Goal: Transaction & Acquisition: Purchase product/service

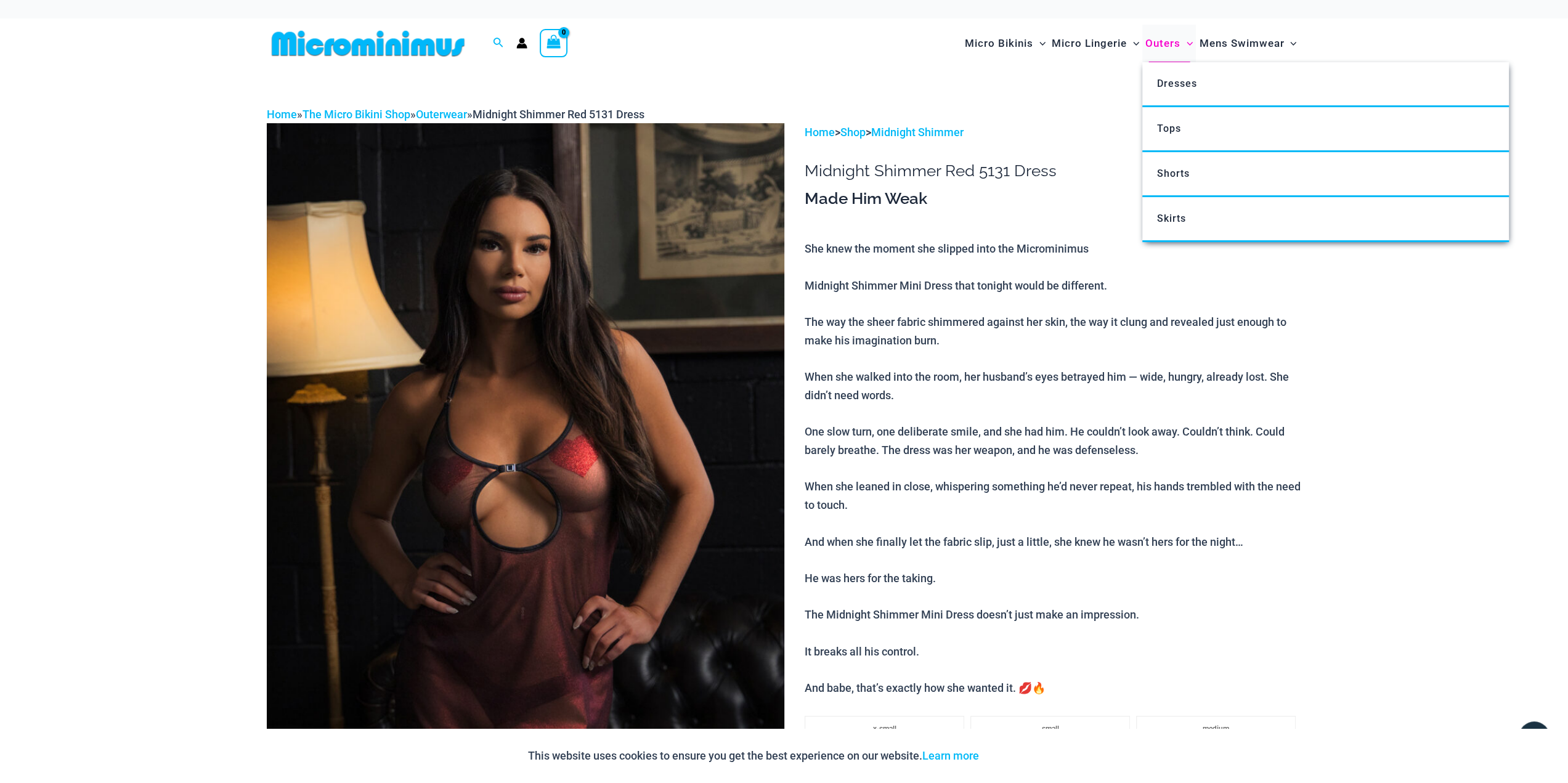
click at [1158, 45] on span "Outers" at bounding box center [1163, 43] width 36 height 32
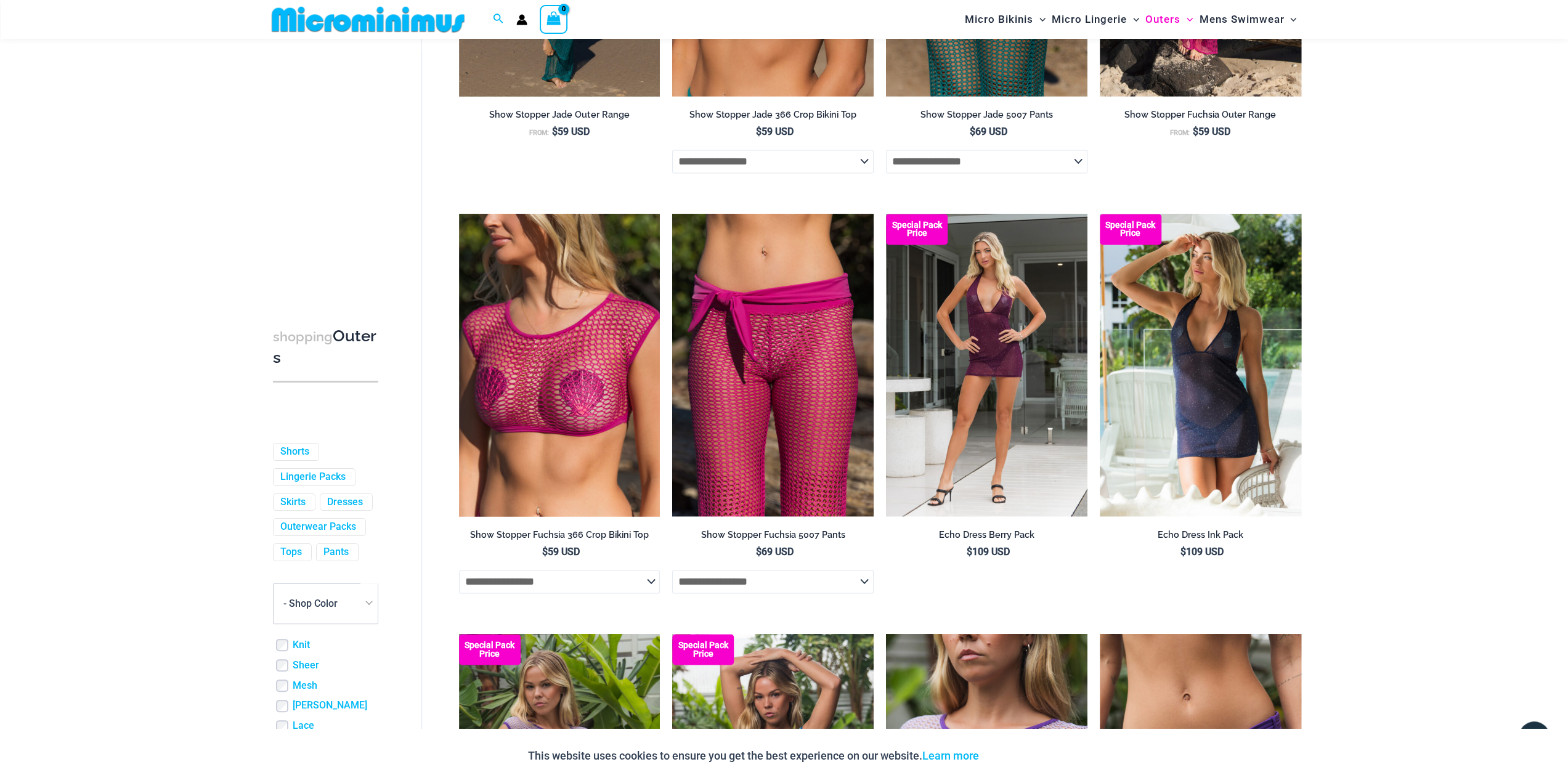
scroll to position [1852, 0]
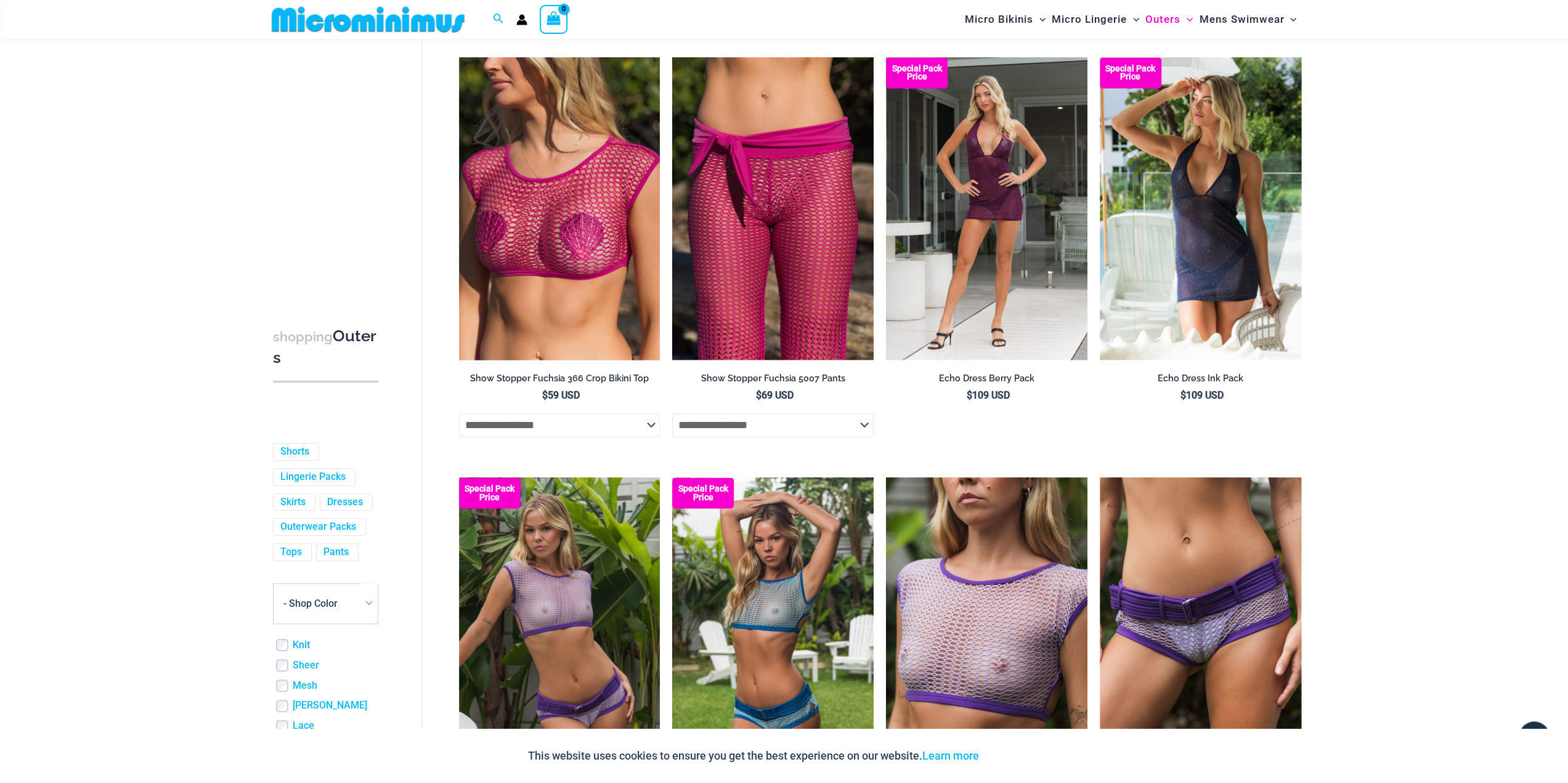
drag, startPoint x: 0, startPoint y: 0, endPoint x: 1574, endPoint y: 481, distance: 1645.9
click at [1567, 481] on html "Skip to content Search for: Search Search No products in the cart. No products …" at bounding box center [784, 129] width 1568 height 3962
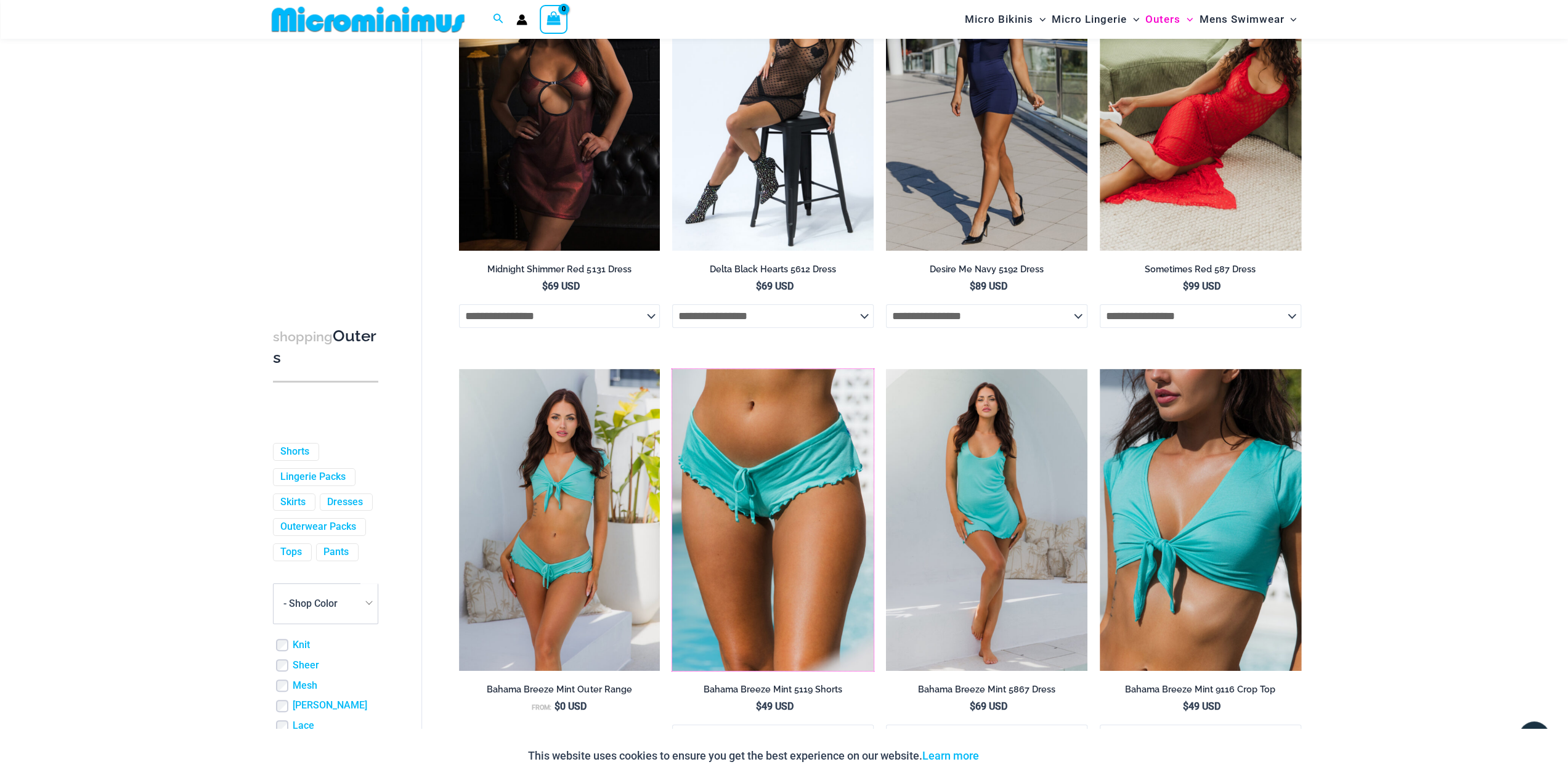
scroll to position [133, 0]
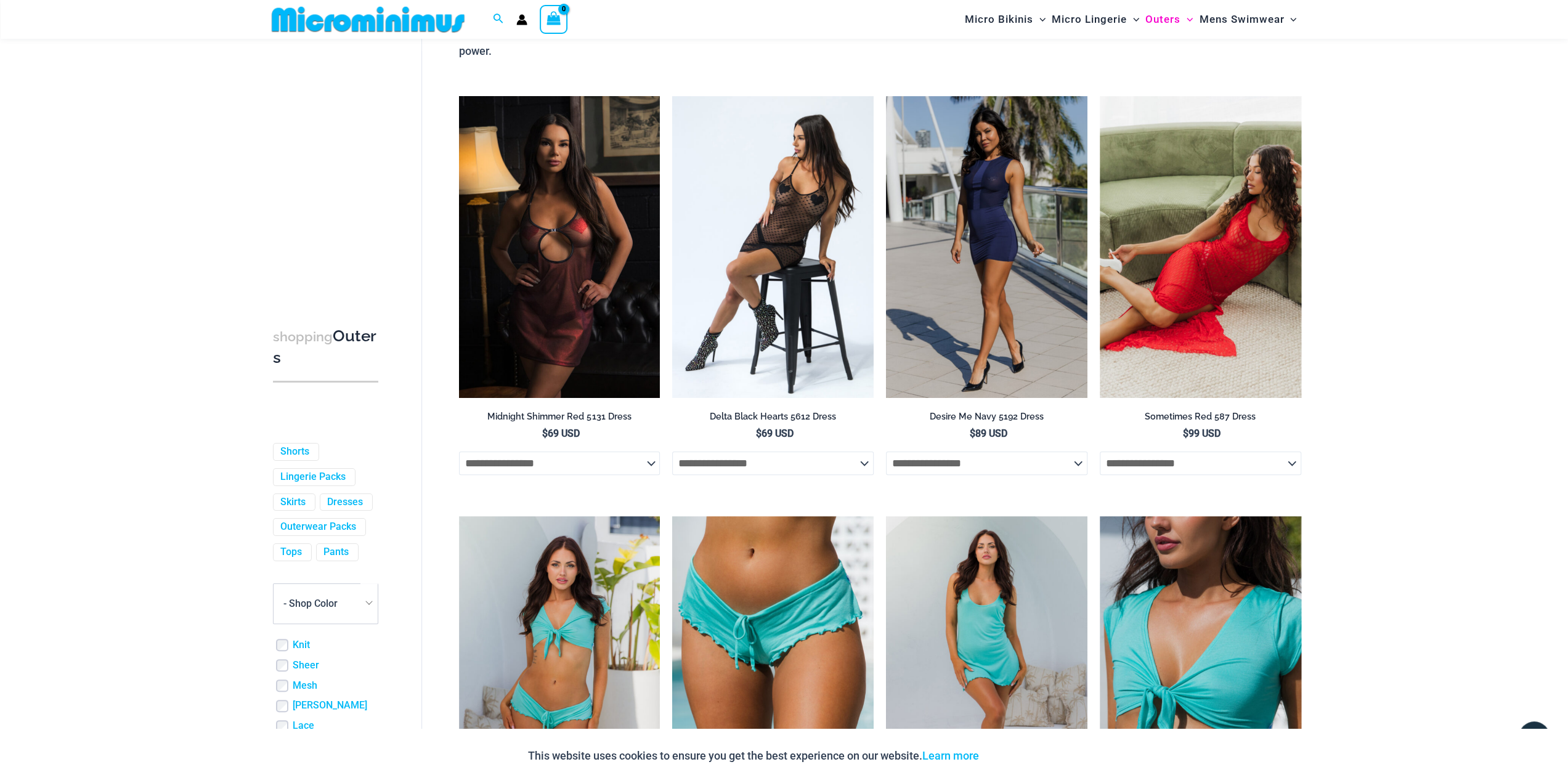
click at [517, 18] on icon "Account icon link" at bounding box center [522, 20] width 12 height 12
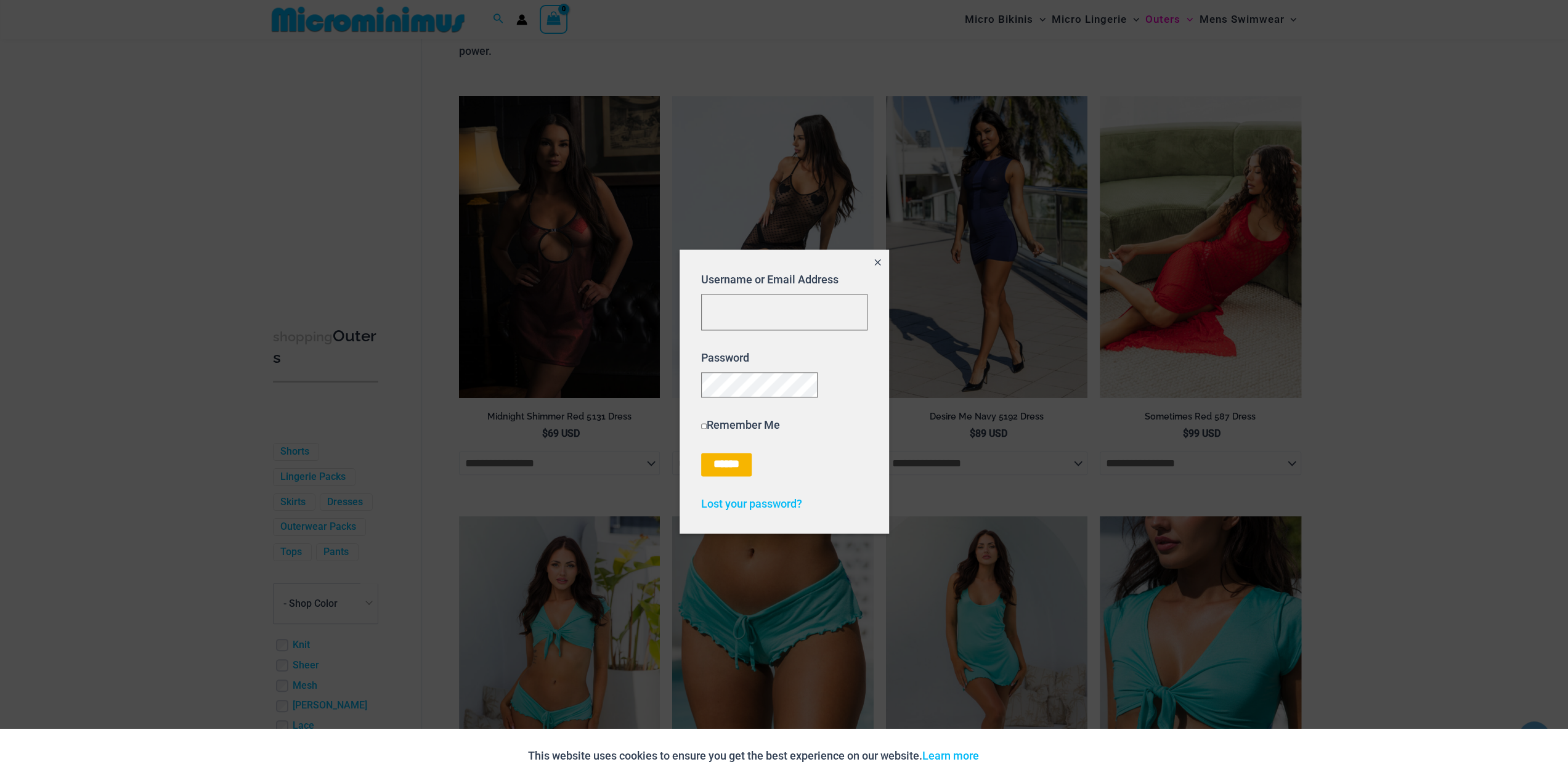
click at [873, 257] on icon "Close popup" at bounding box center [877, 262] width 11 height 11
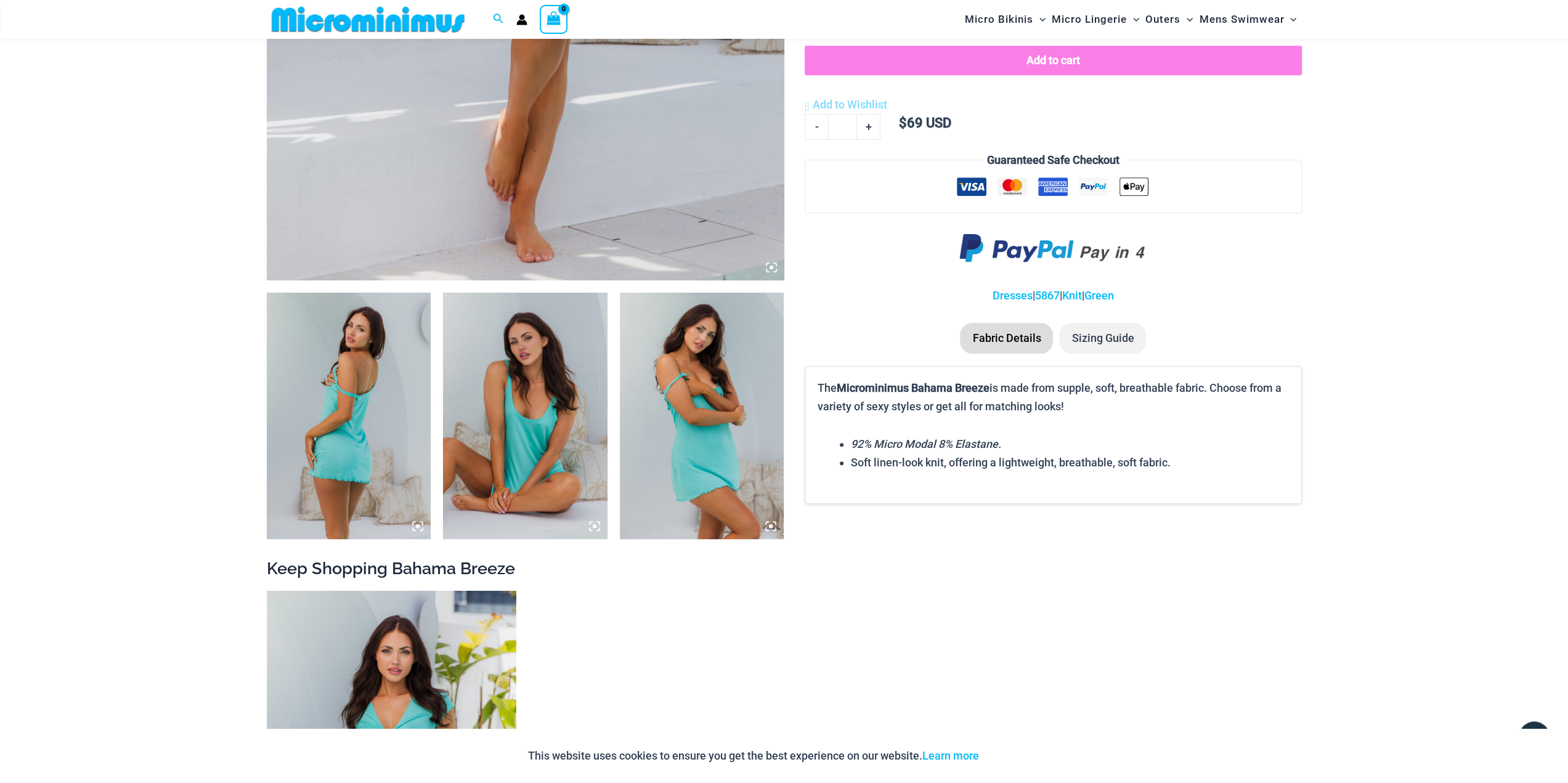
scroll to position [790, 0]
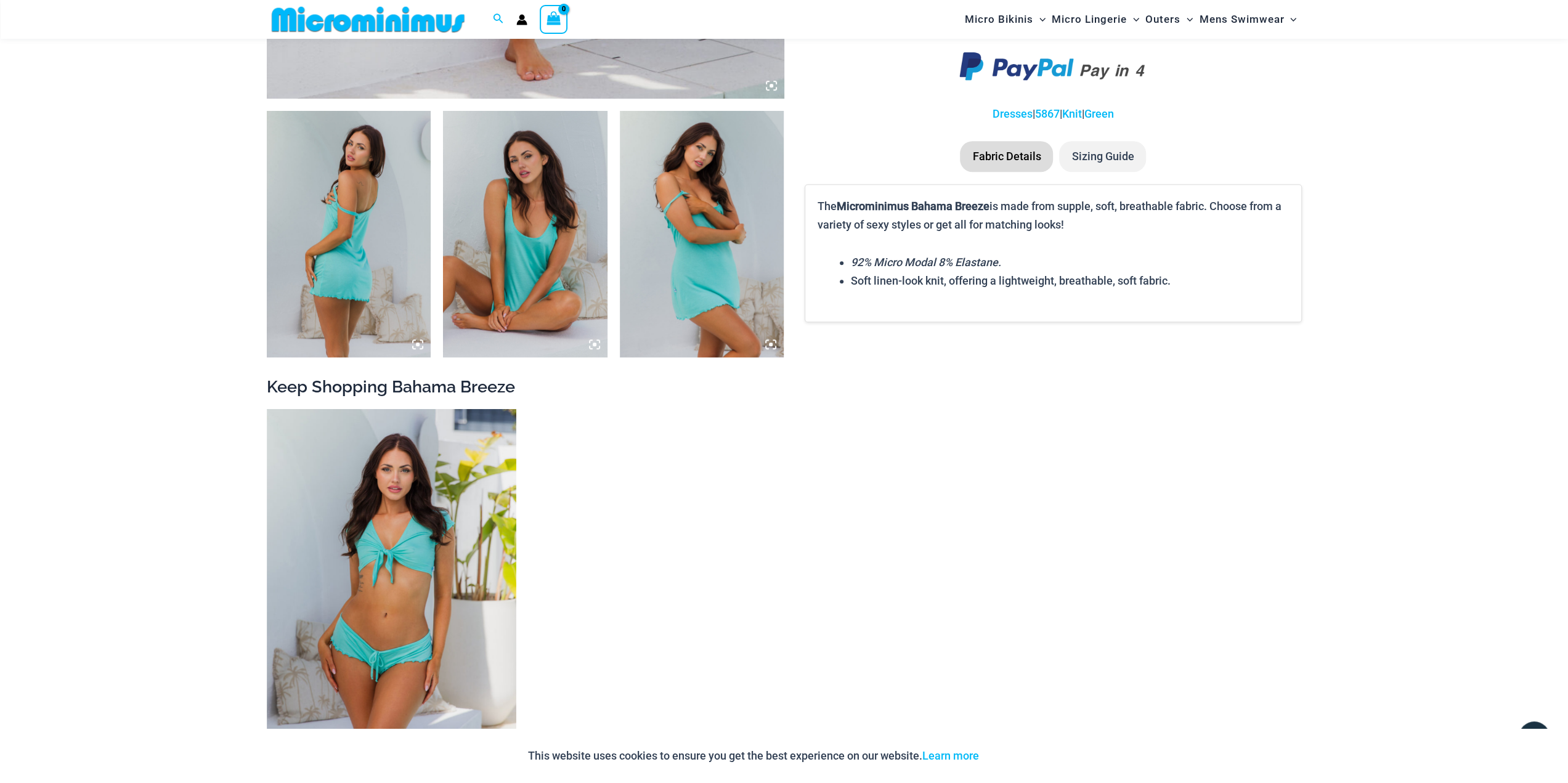
click at [356, 267] on img at bounding box center [348, 234] width 164 height 247
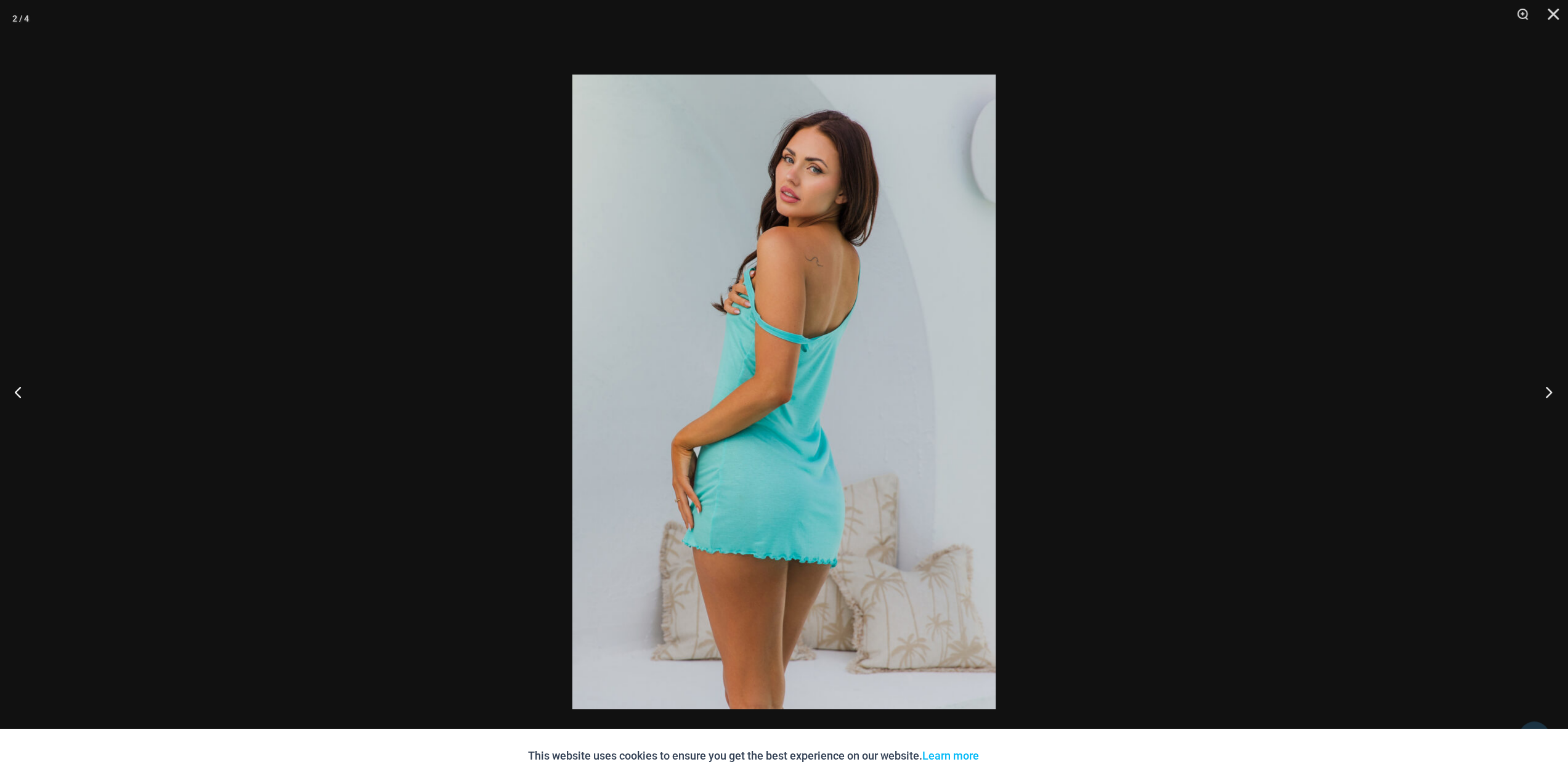
click at [1547, 392] on button "Next" at bounding box center [1545, 392] width 46 height 61
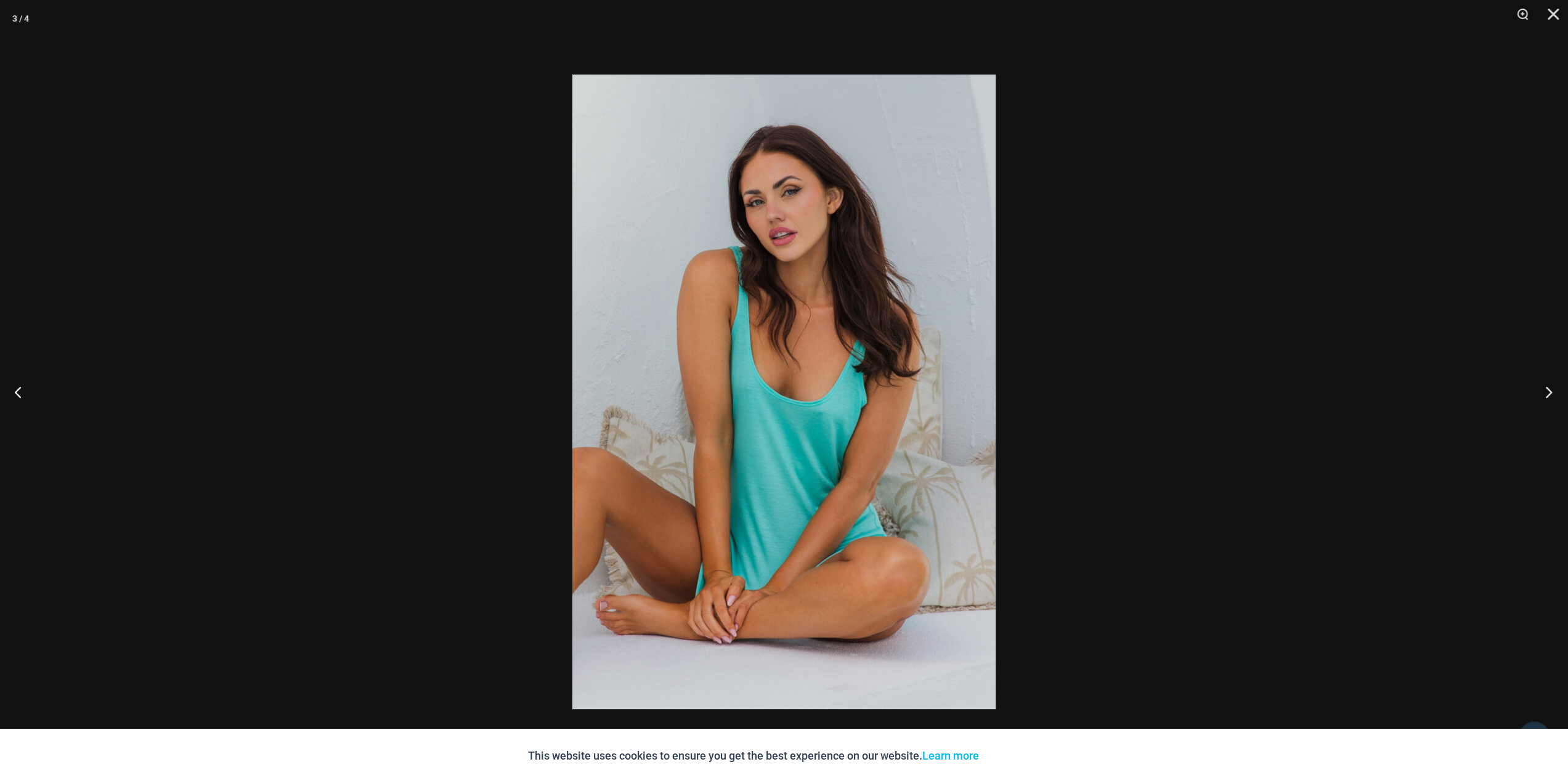
click at [1547, 392] on button "Next" at bounding box center [1545, 392] width 46 height 61
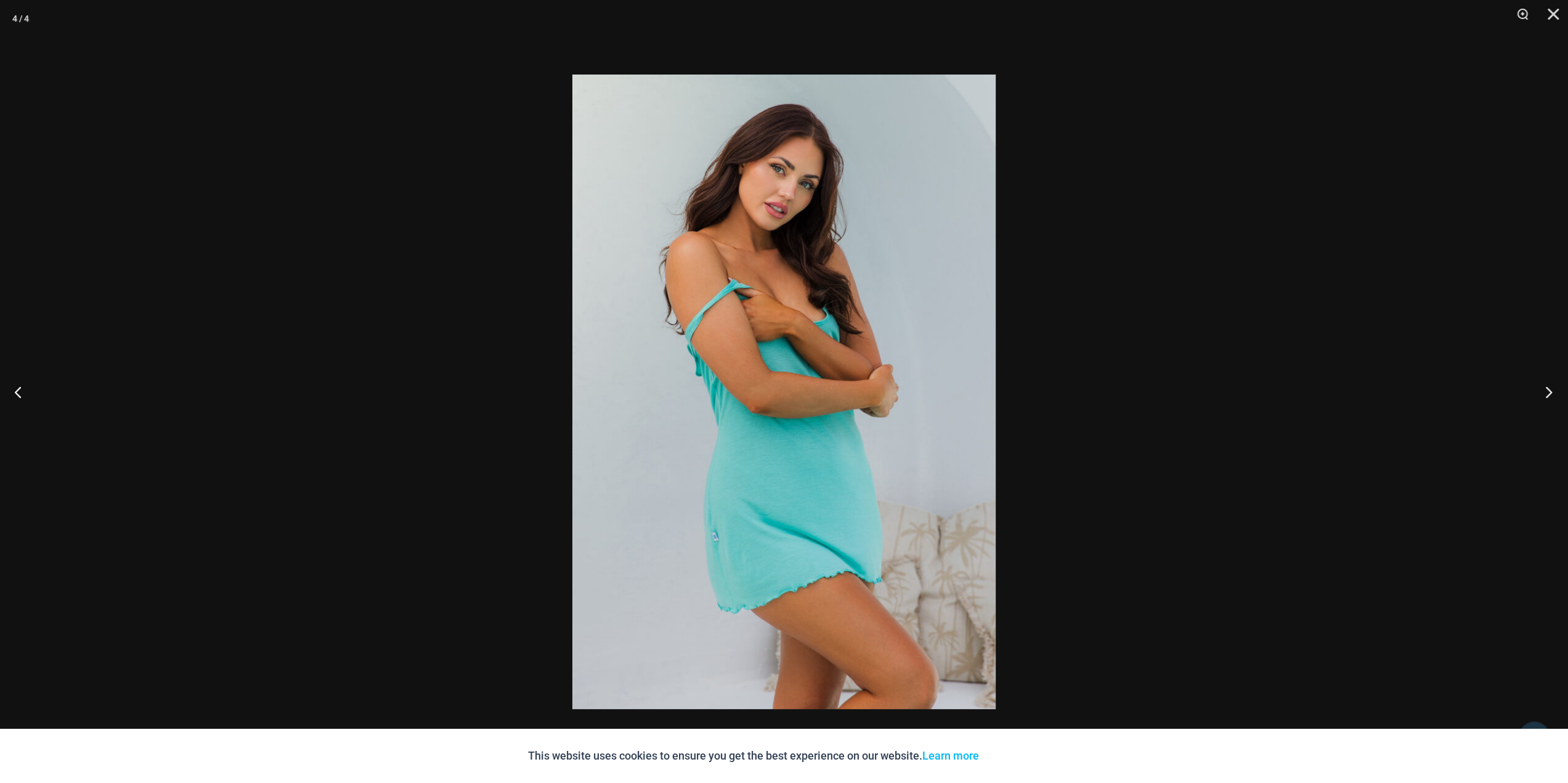
click at [1548, 392] on button "Next" at bounding box center [1545, 392] width 46 height 61
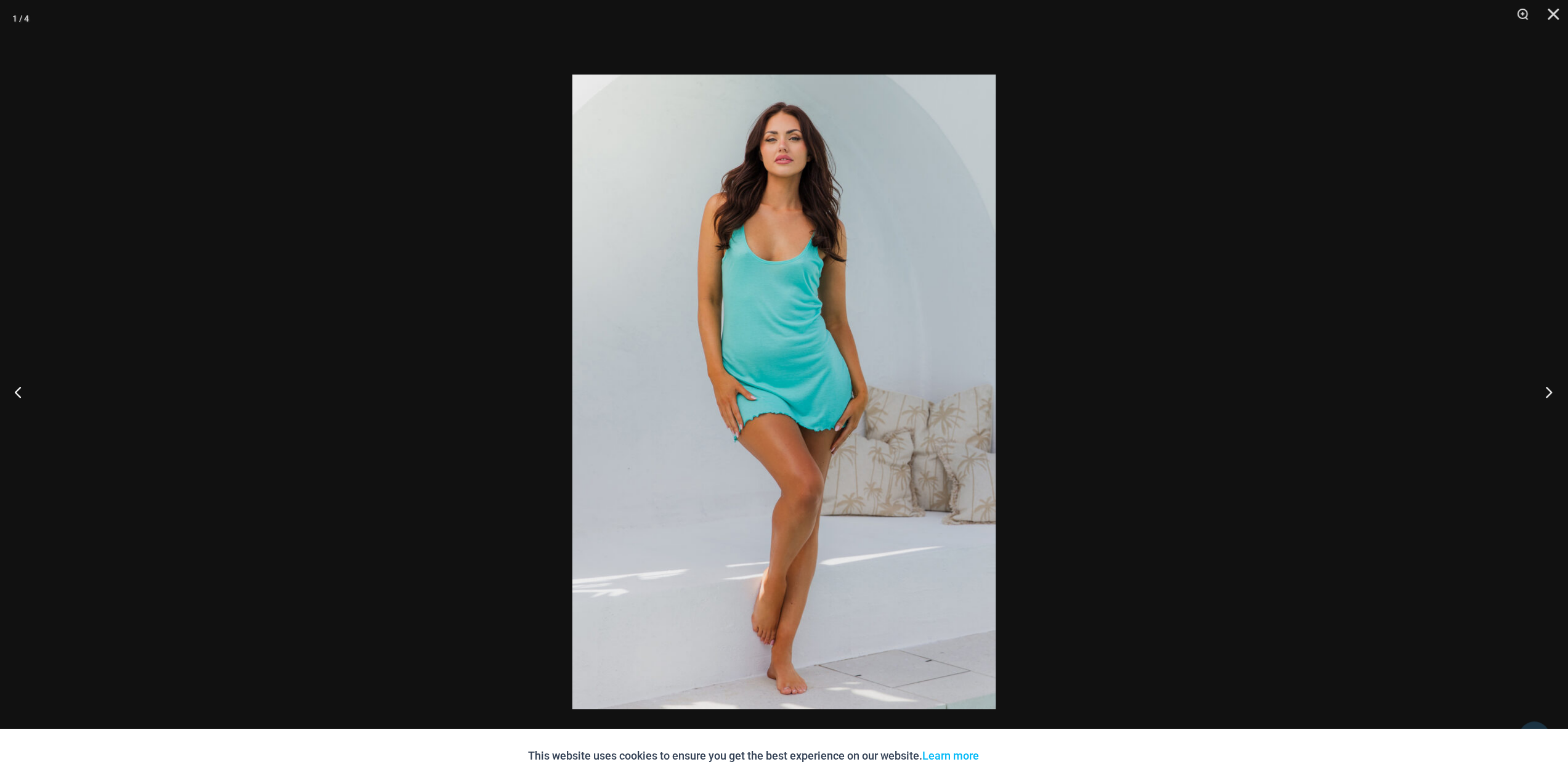
click at [1548, 392] on button "Next" at bounding box center [1545, 392] width 46 height 61
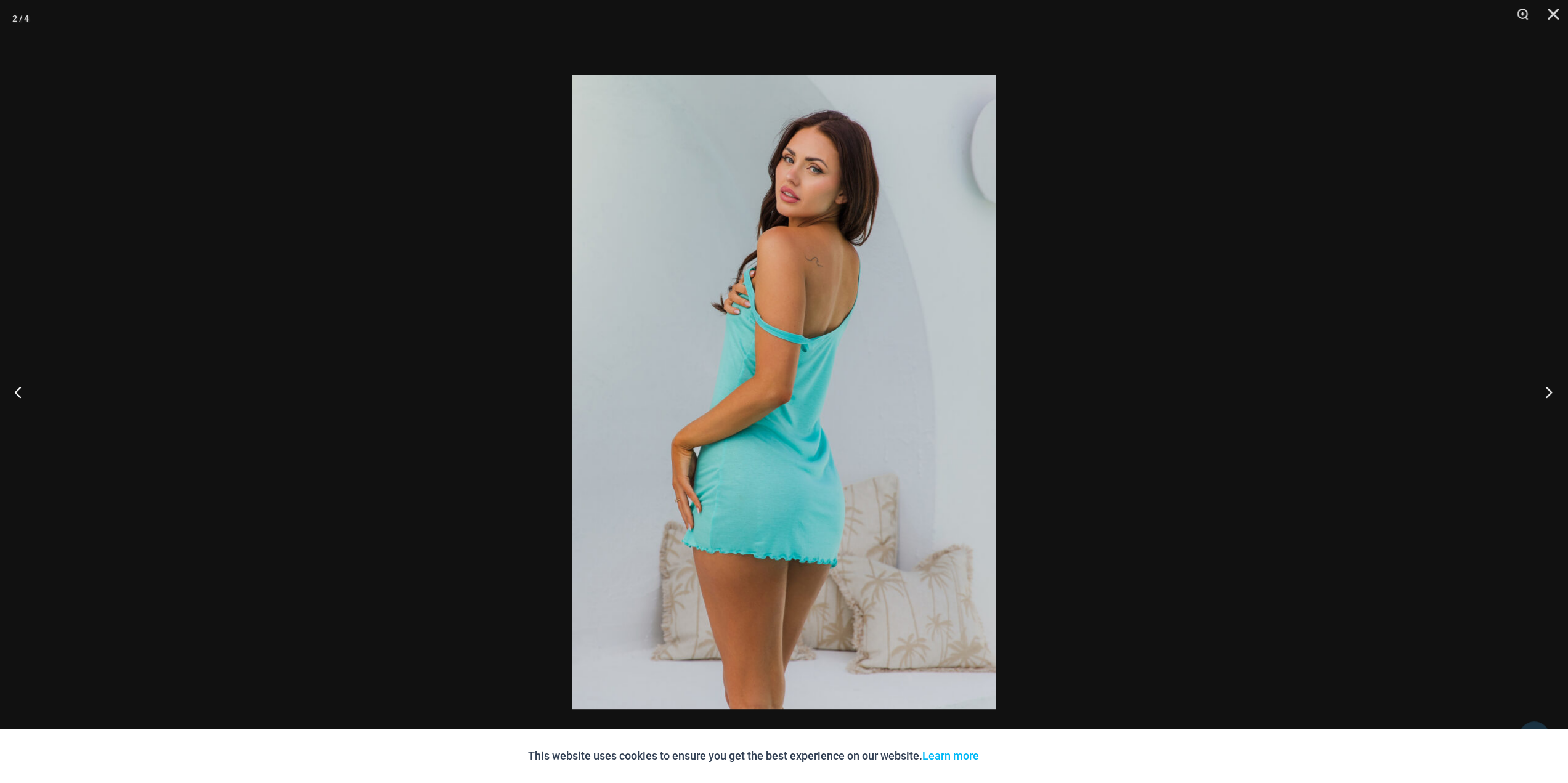
click at [1548, 392] on button "Next" at bounding box center [1545, 392] width 46 height 61
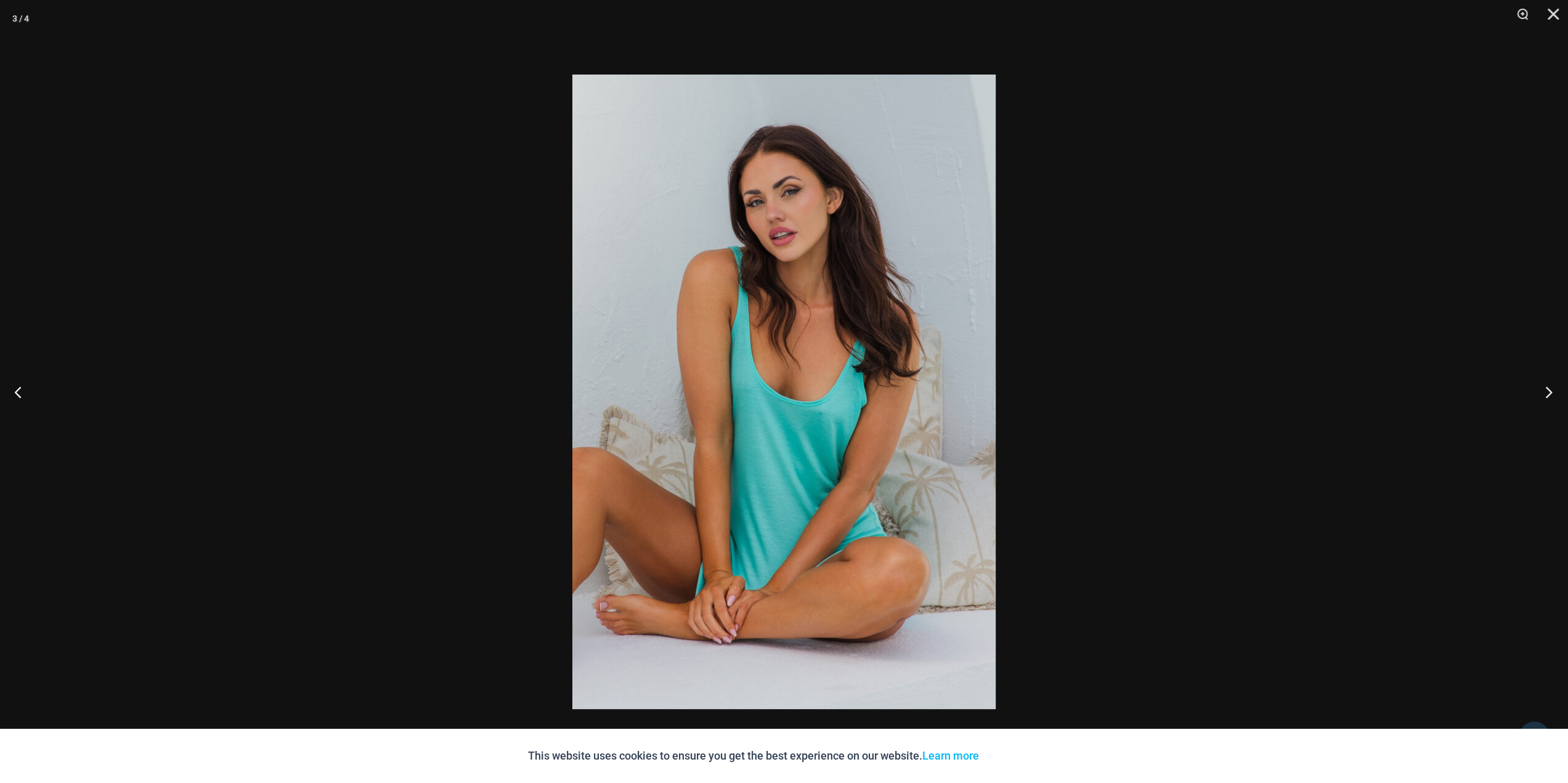
click at [1548, 392] on button "Next" at bounding box center [1545, 392] width 46 height 61
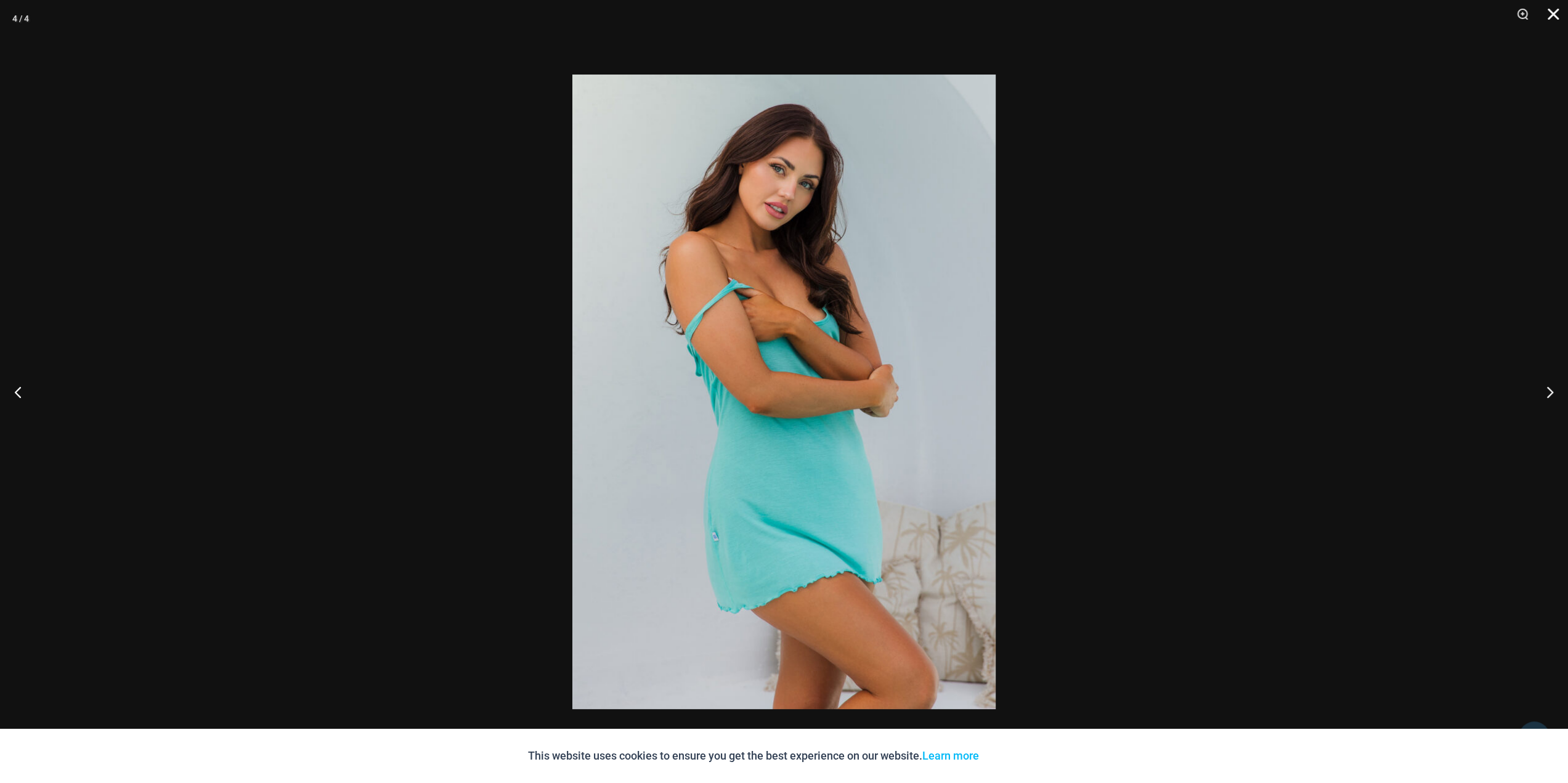
click at [1552, 10] on button "Close" at bounding box center [1549, 18] width 31 height 37
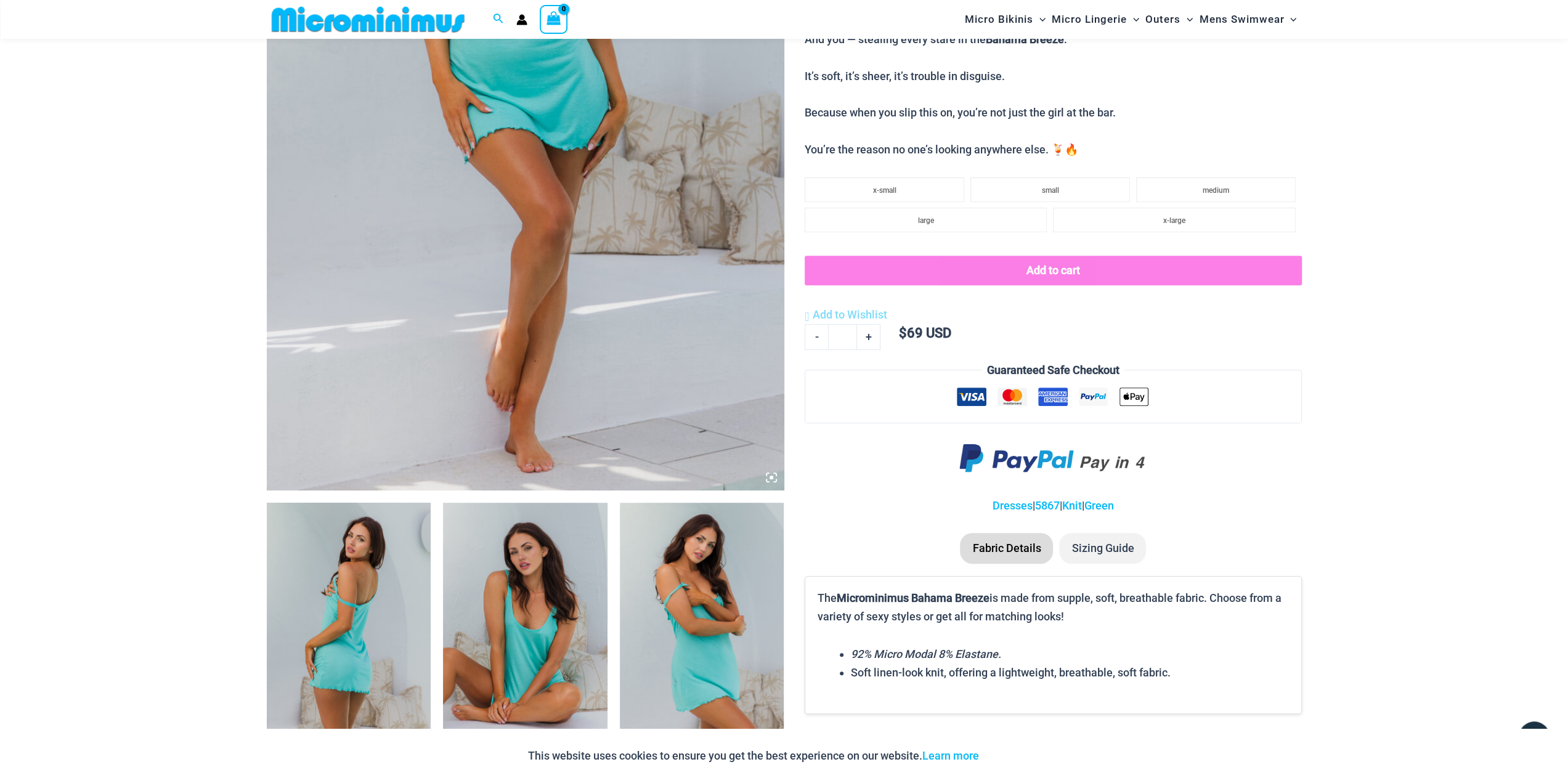
scroll to position [297, 0]
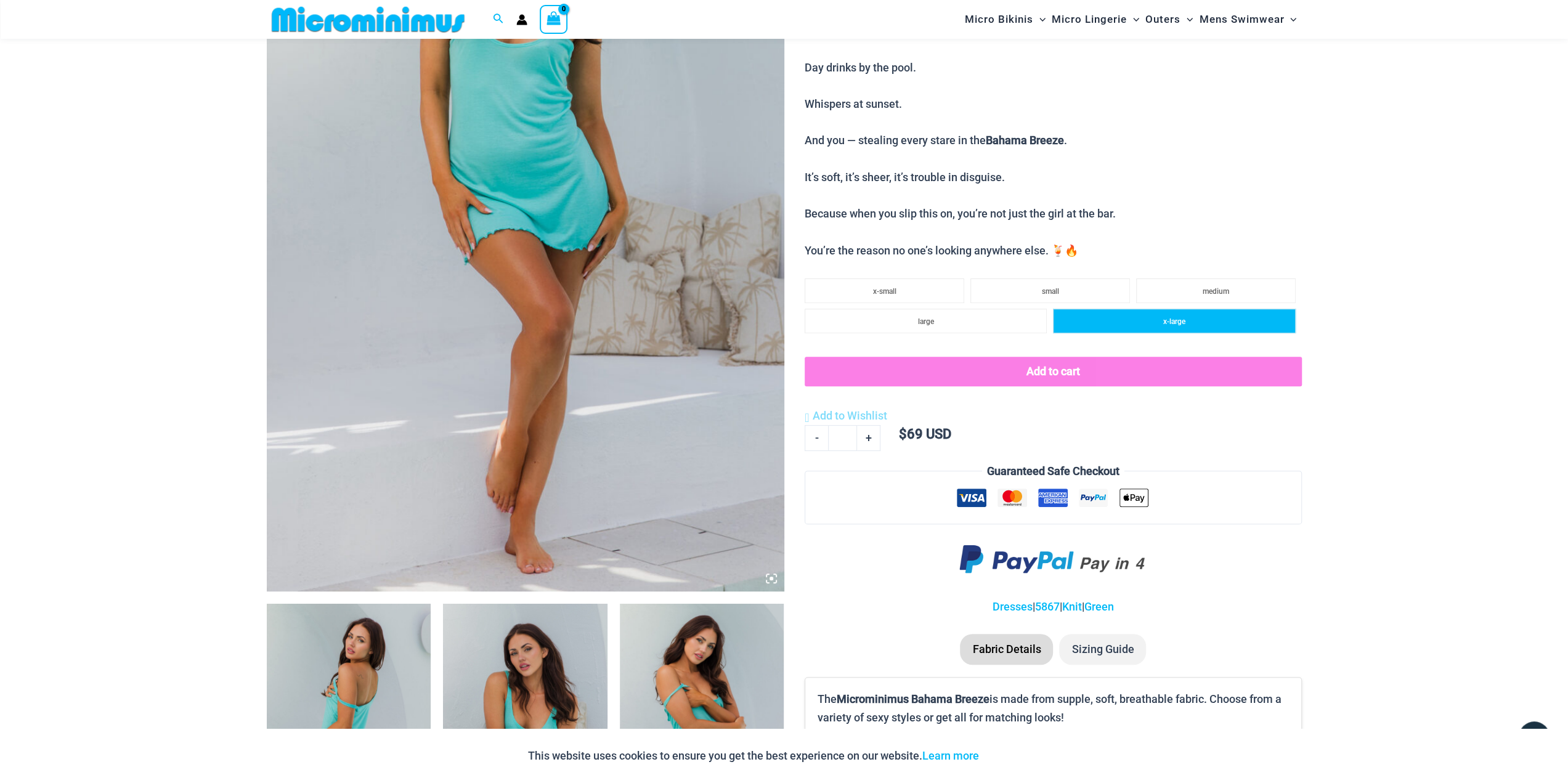
click at [1151, 327] on li "x-large" at bounding box center [1174, 321] width 242 height 25
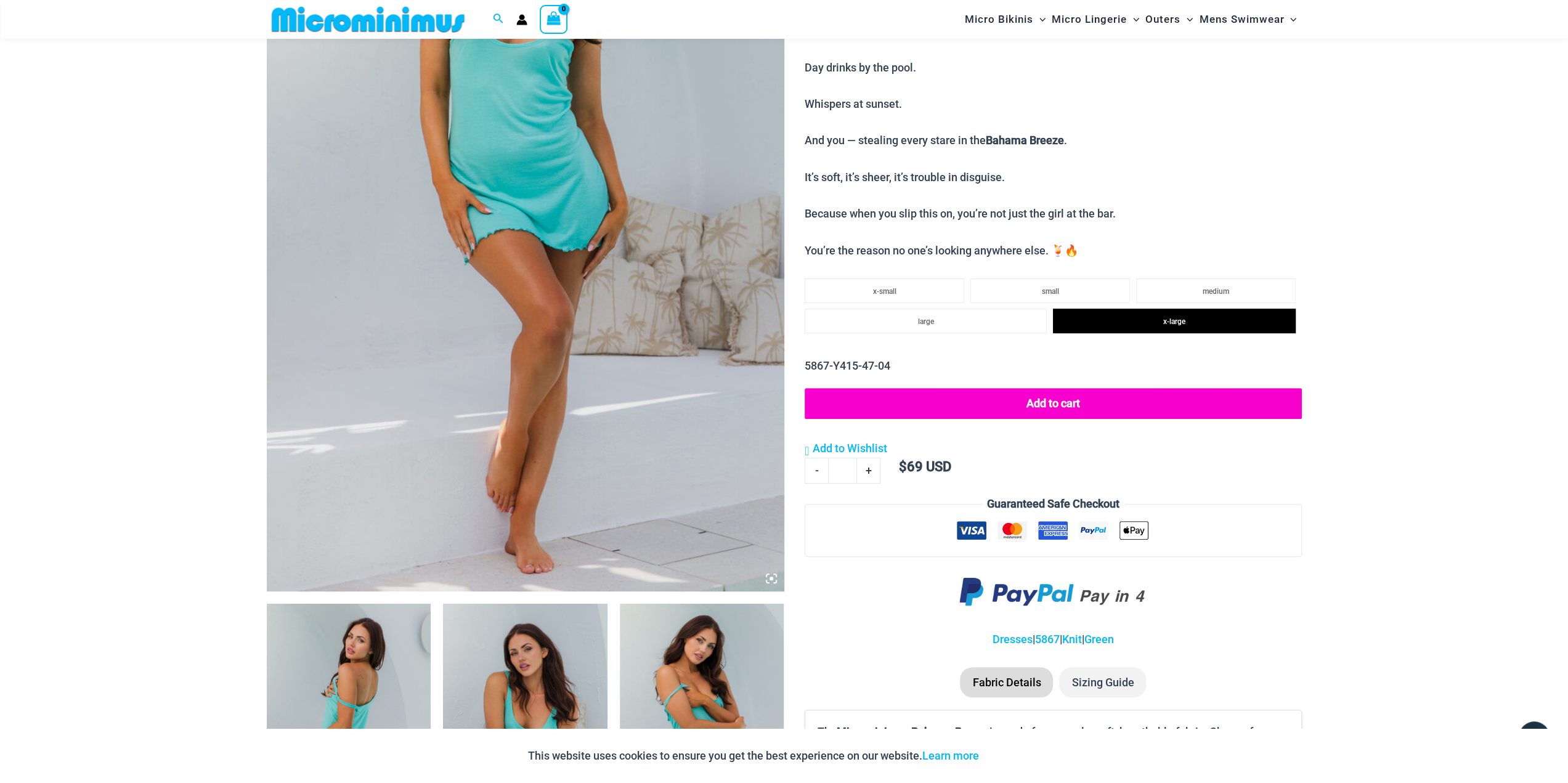
click at [1055, 404] on button "Add to cart" at bounding box center [1054, 404] width 497 height 31
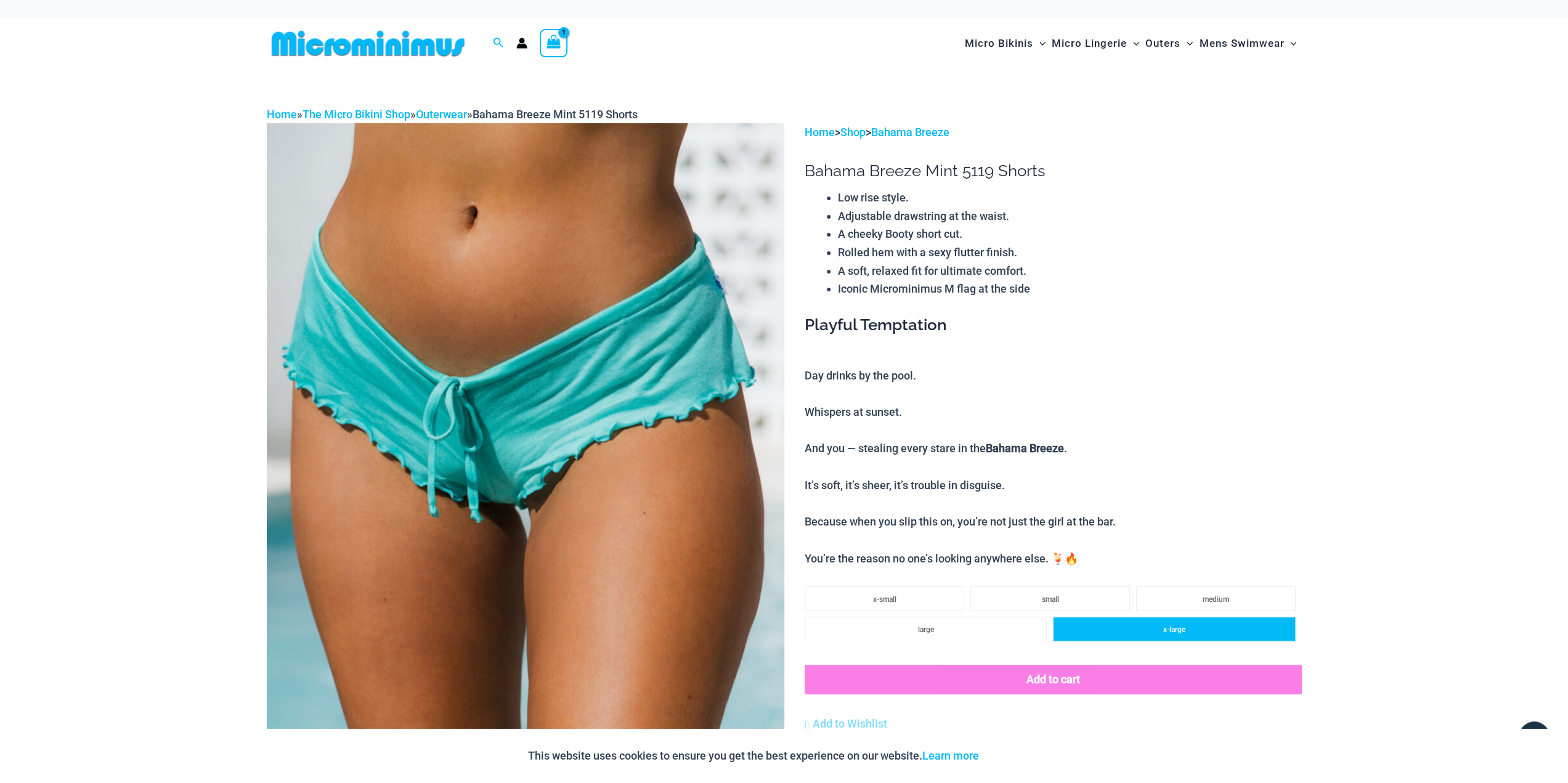
click at [1158, 630] on li "x-large" at bounding box center [1174, 629] width 242 height 25
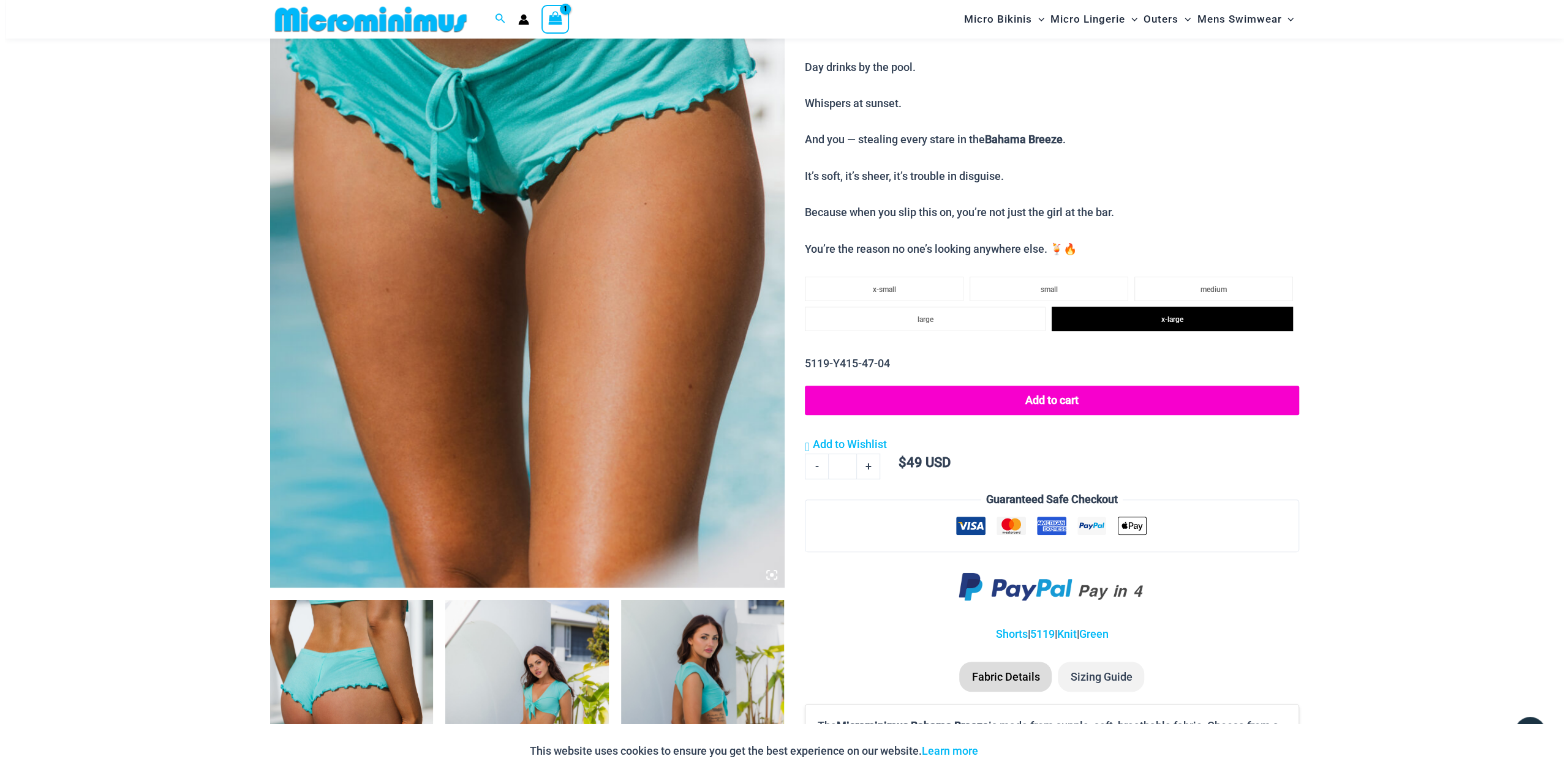
scroll to position [602, 0]
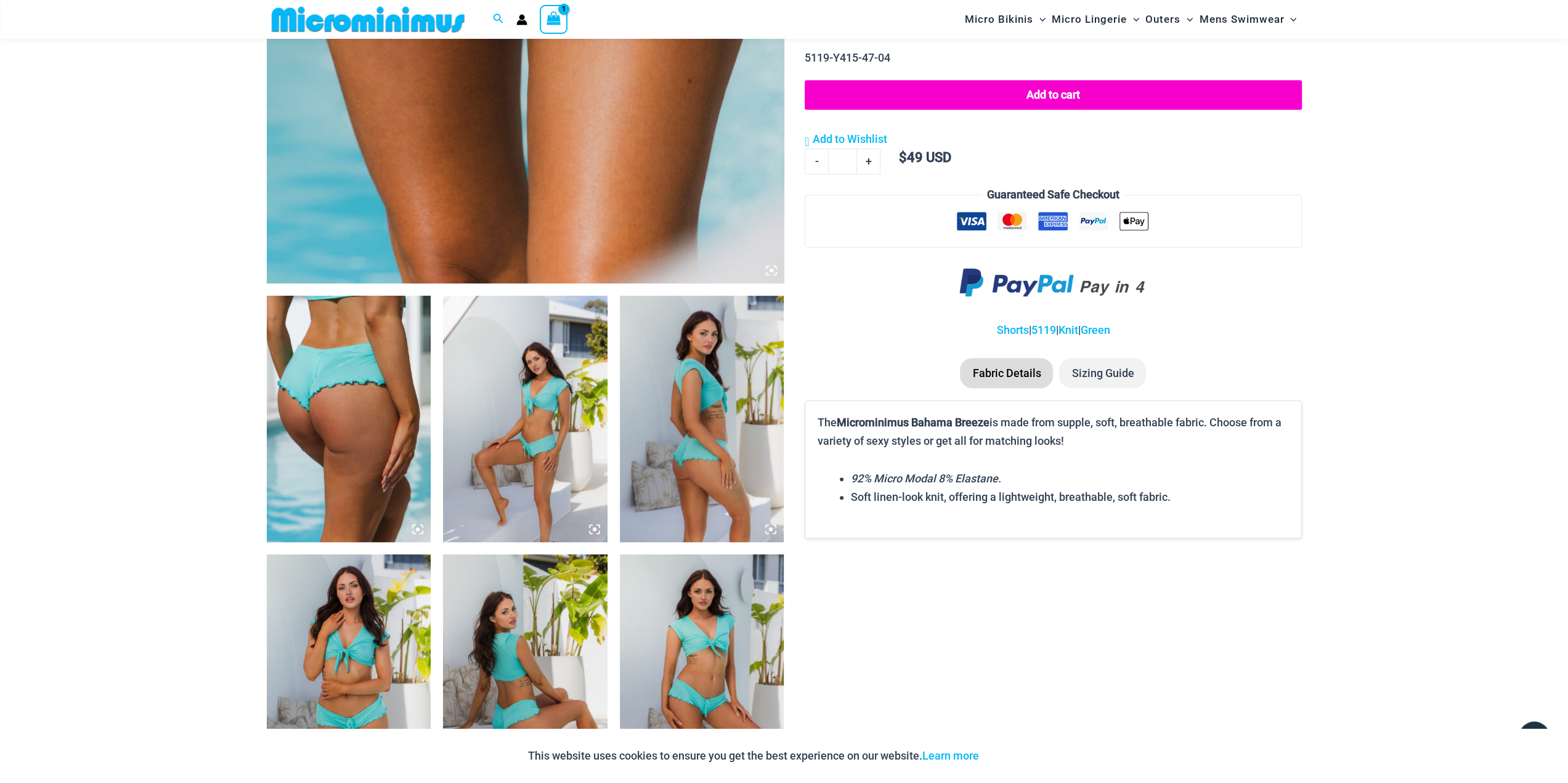
click at [1118, 376] on li "Sizing Guide" at bounding box center [1103, 373] width 87 height 31
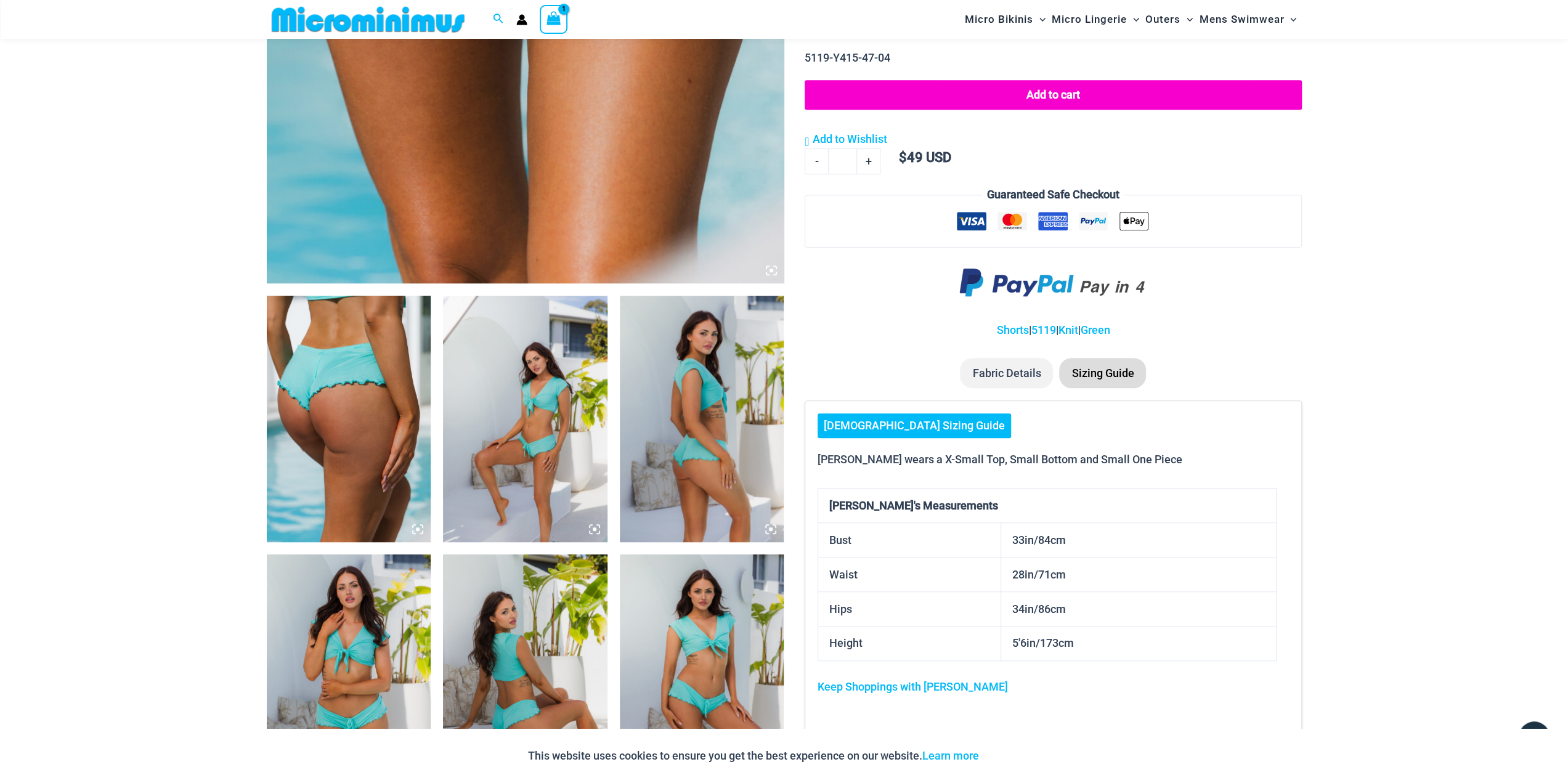
click at [902, 426] on link "Ladies Sizing Guide" at bounding box center [915, 426] width 194 height 25
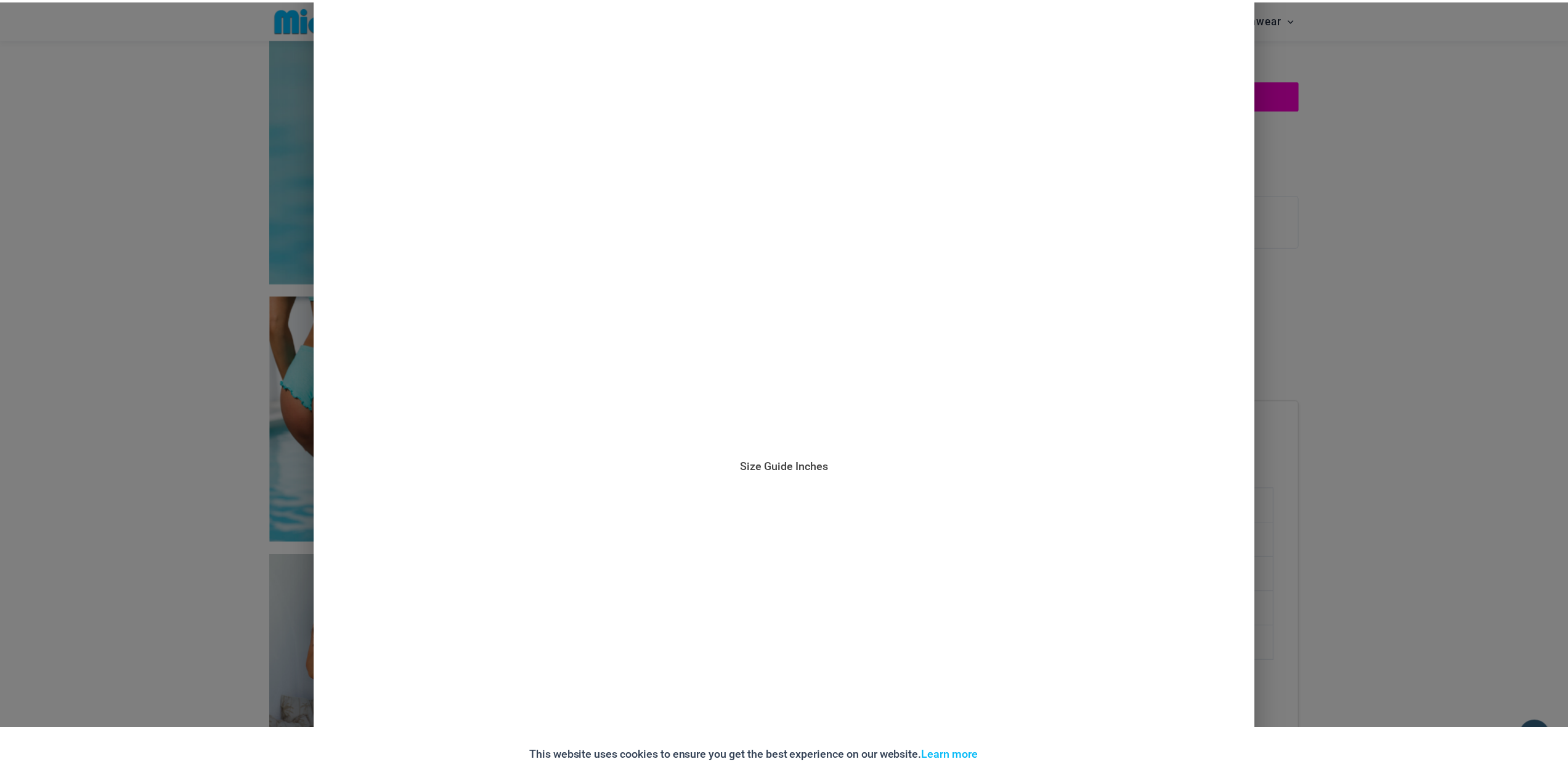
scroll to position [564, 0]
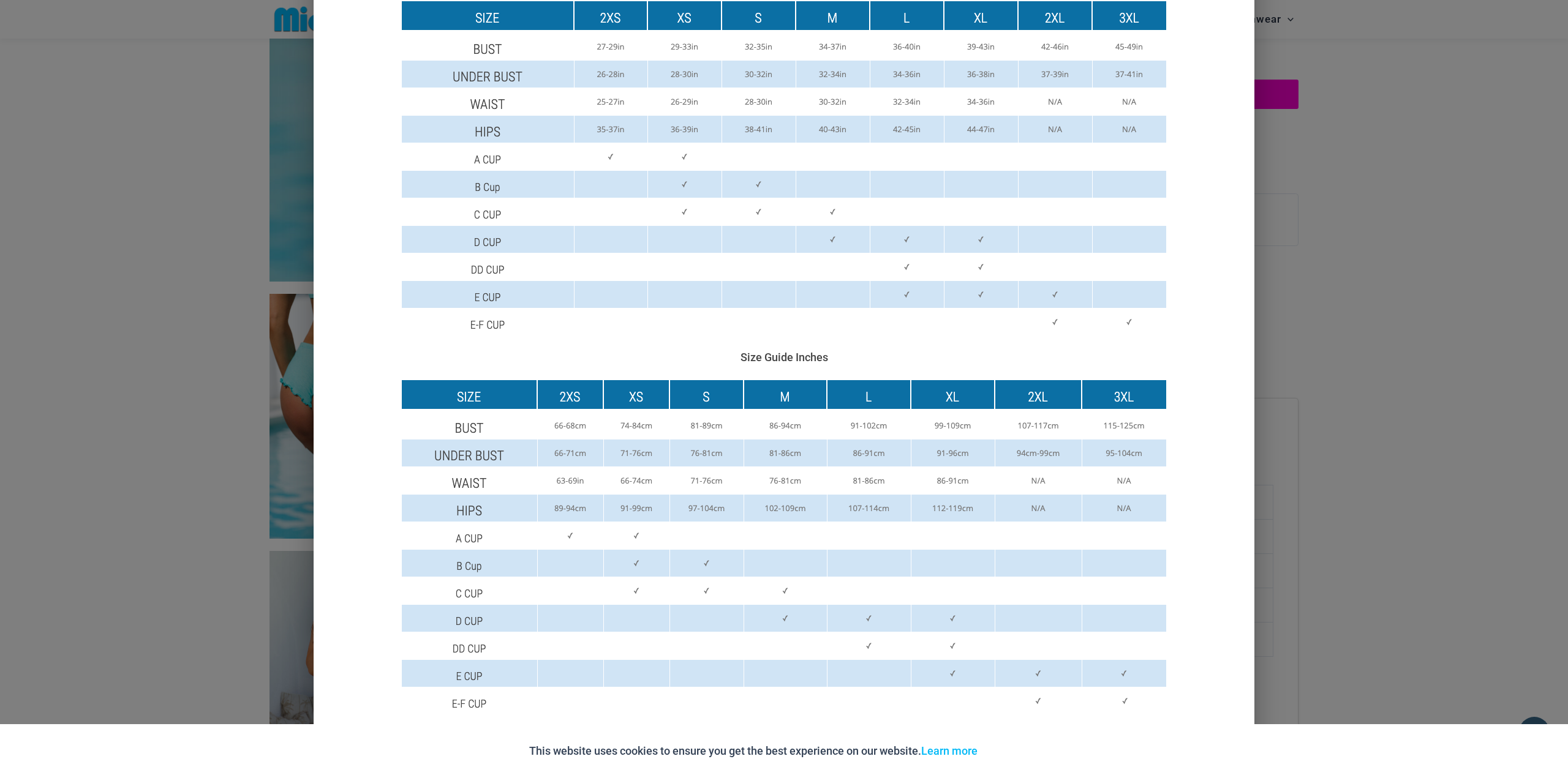
click at [1359, 83] on div "Size Guide Size Guide Inches Size Guide Centimeters" at bounding box center [784, 389] width 1568 height 778
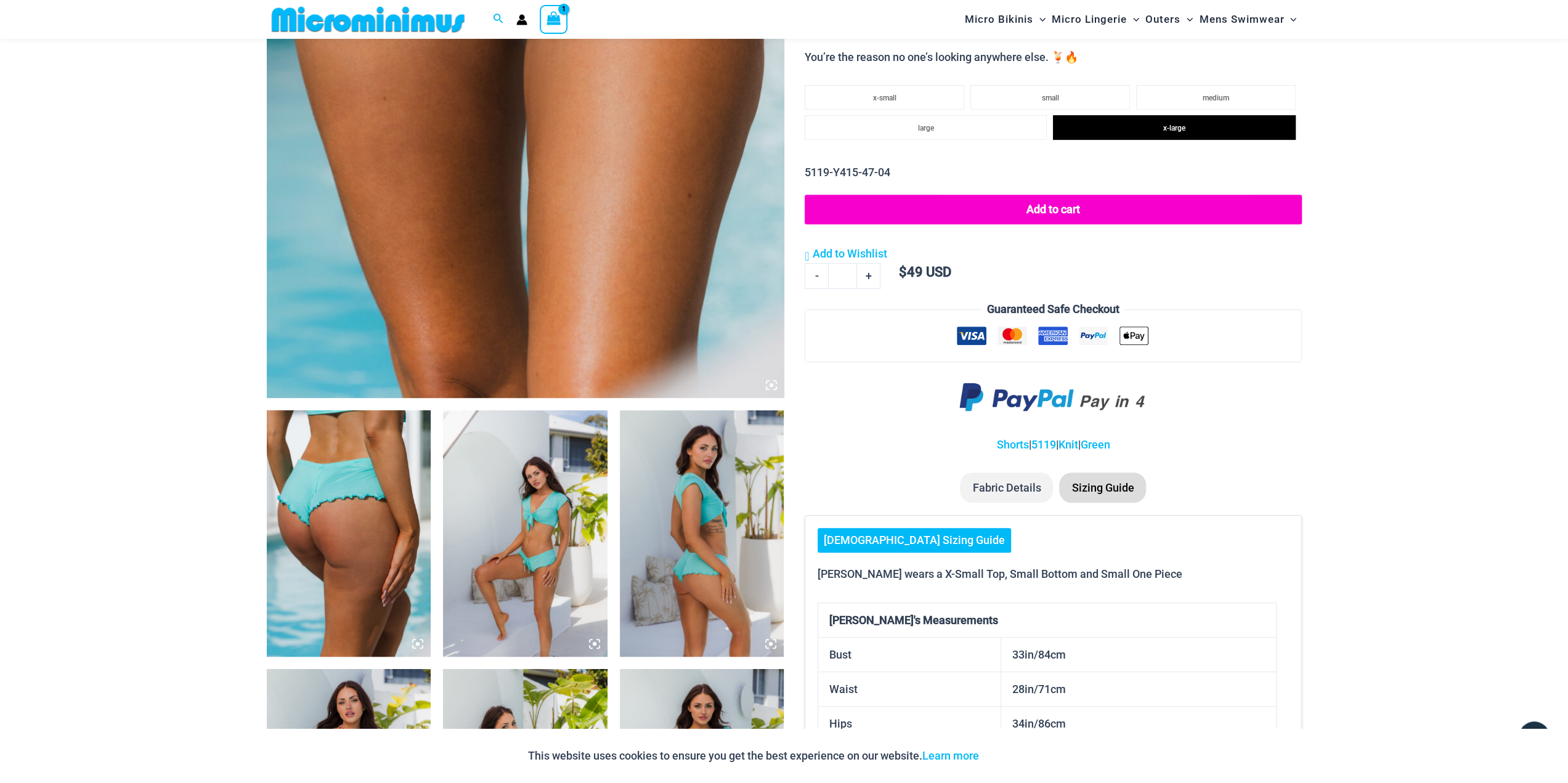
scroll to position [359, 0]
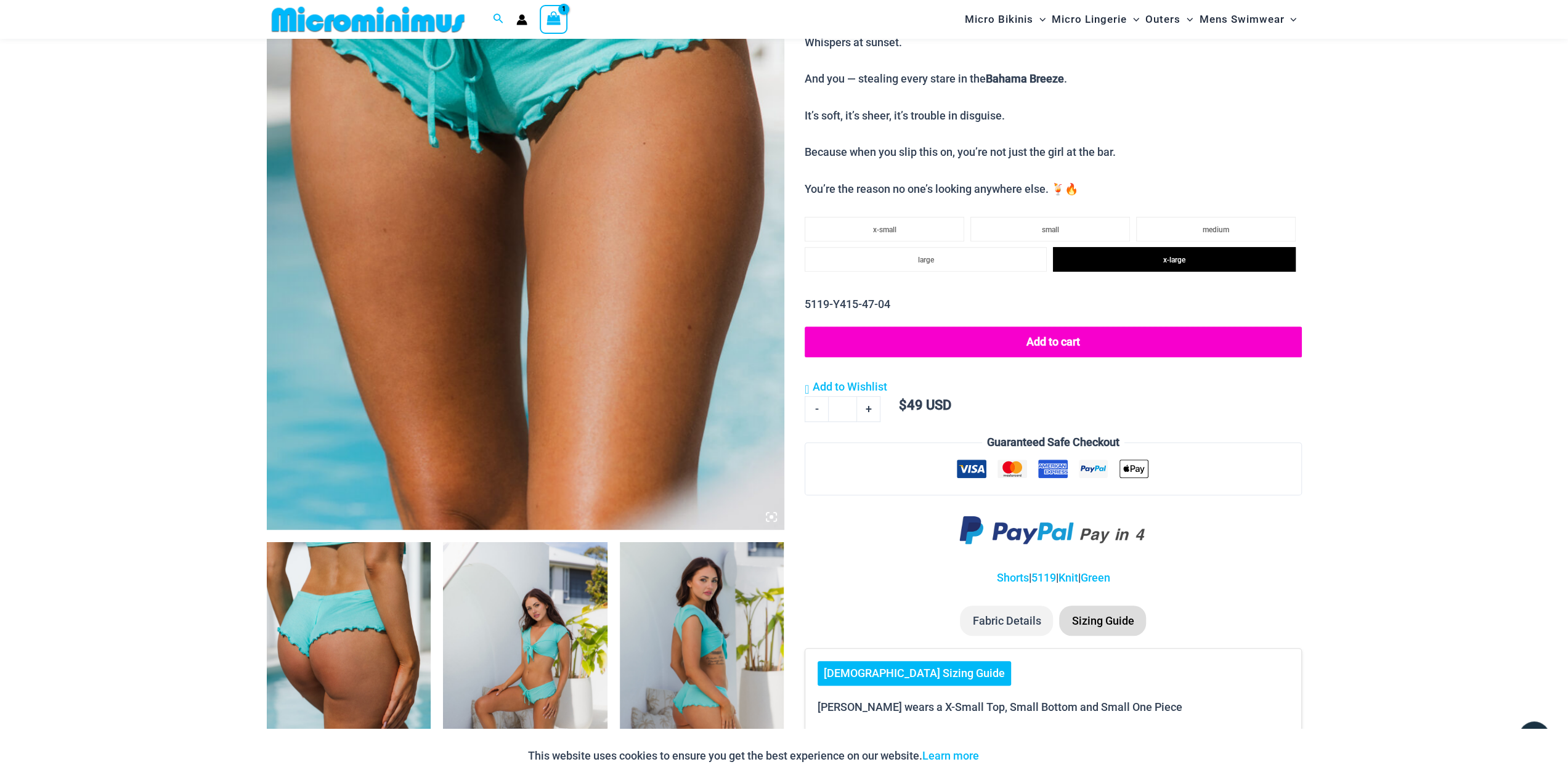
click at [1072, 341] on button "Add to cart" at bounding box center [1054, 342] width 497 height 31
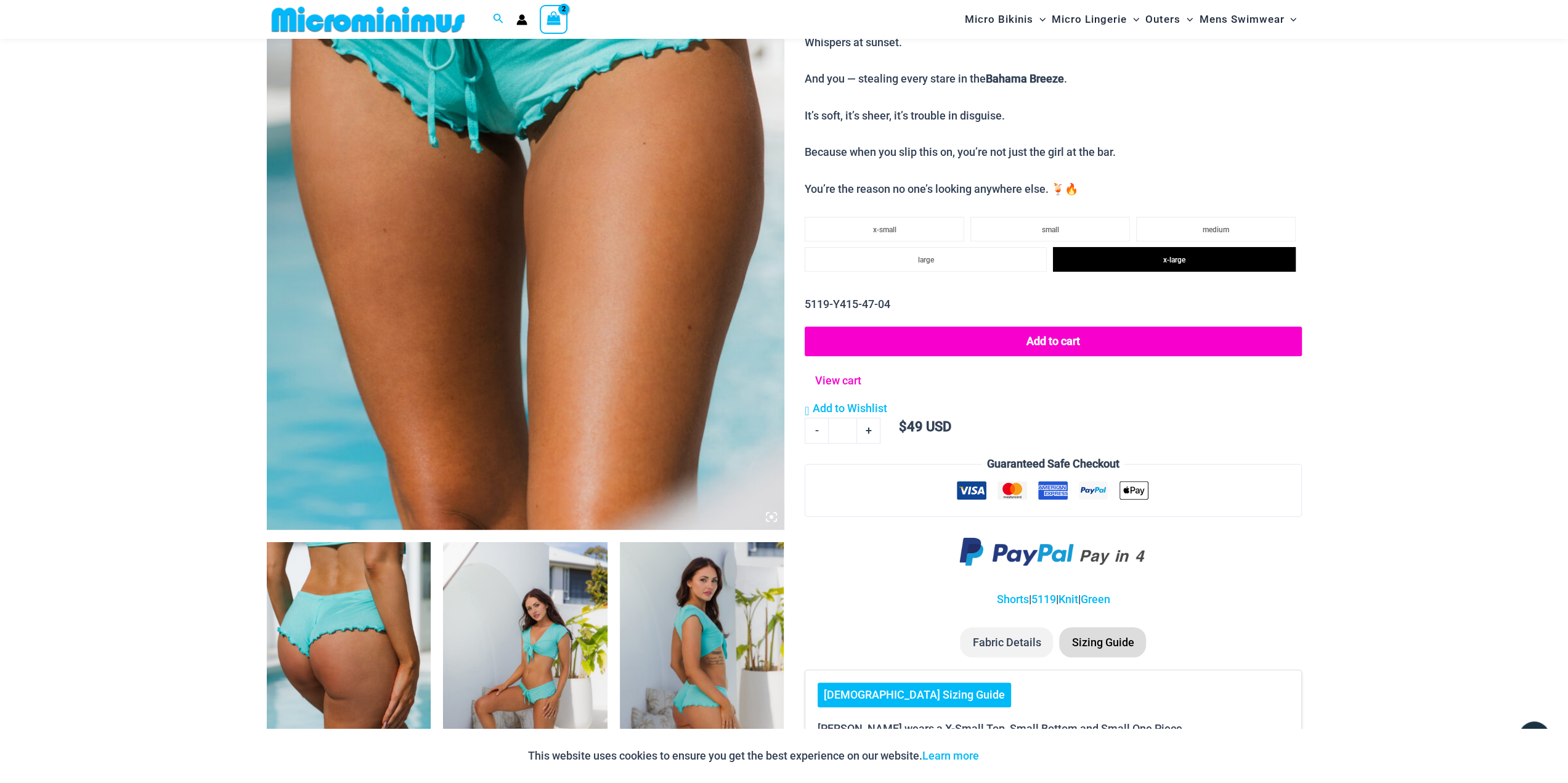
click at [849, 381] on link "View cart" at bounding box center [838, 379] width 55 height 23
